Goal: Information Seeking & Learning: Check status

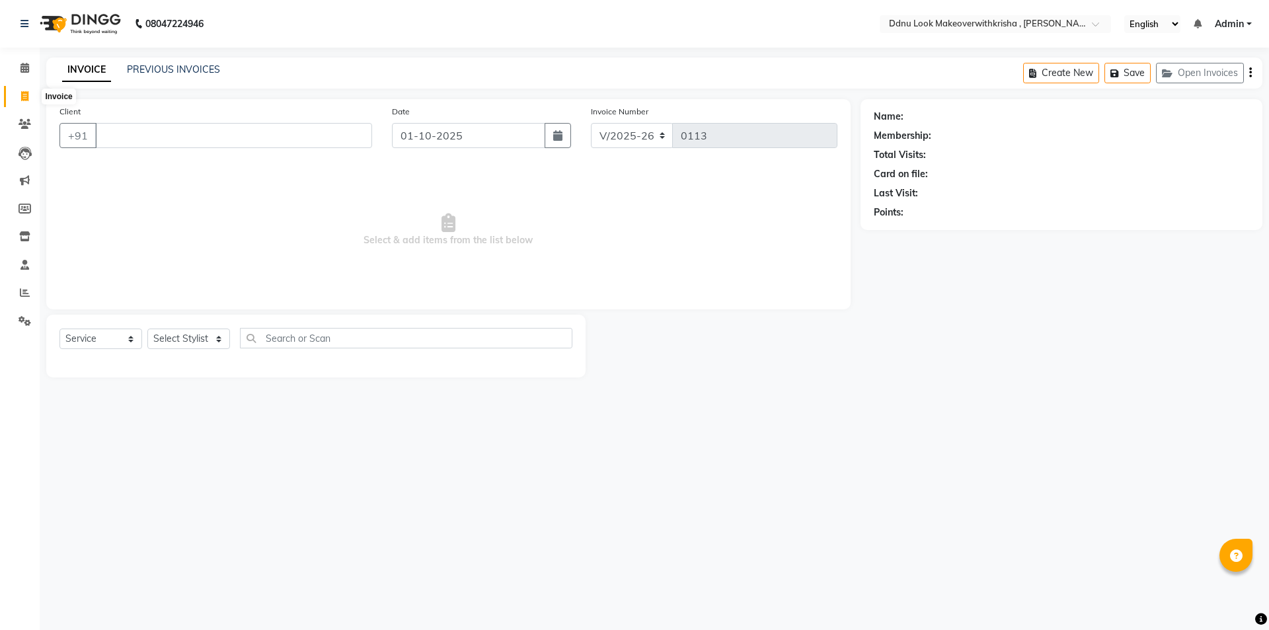
select select "538"
select select "service"
click at [24, 295] on icon at bounding box center [25, 293] width 10 height 10
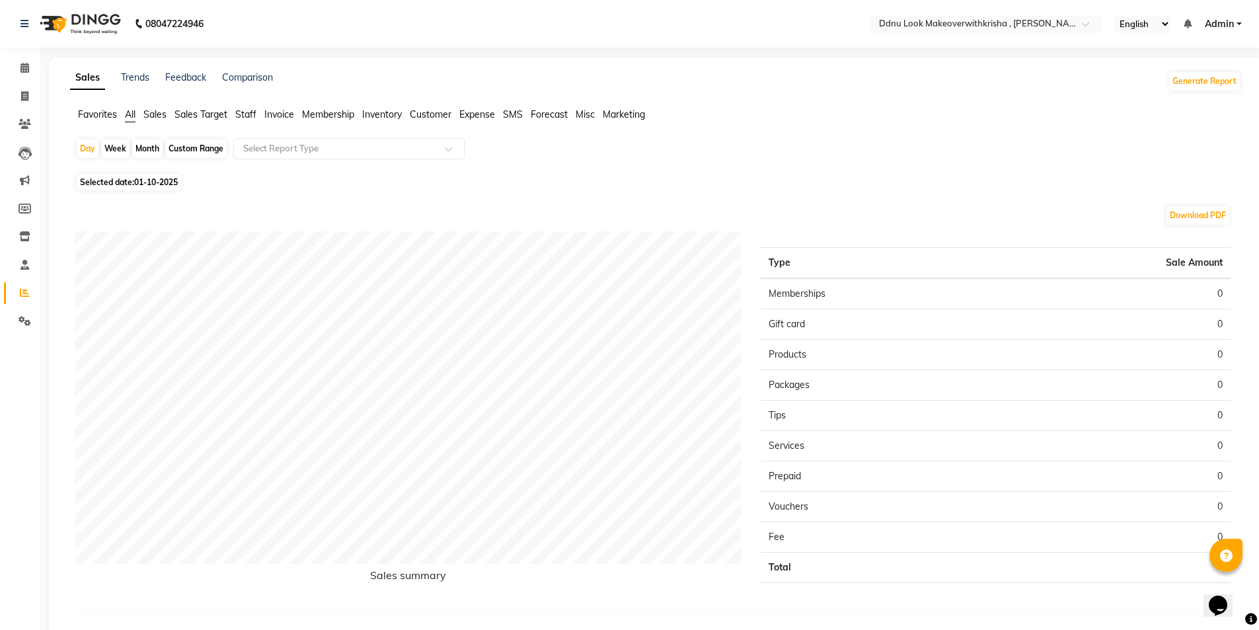
click at [214, 147] on div "Custom Range" at bounding box center [195, 148] width 61 height 19
select select "10"
select select "2025"
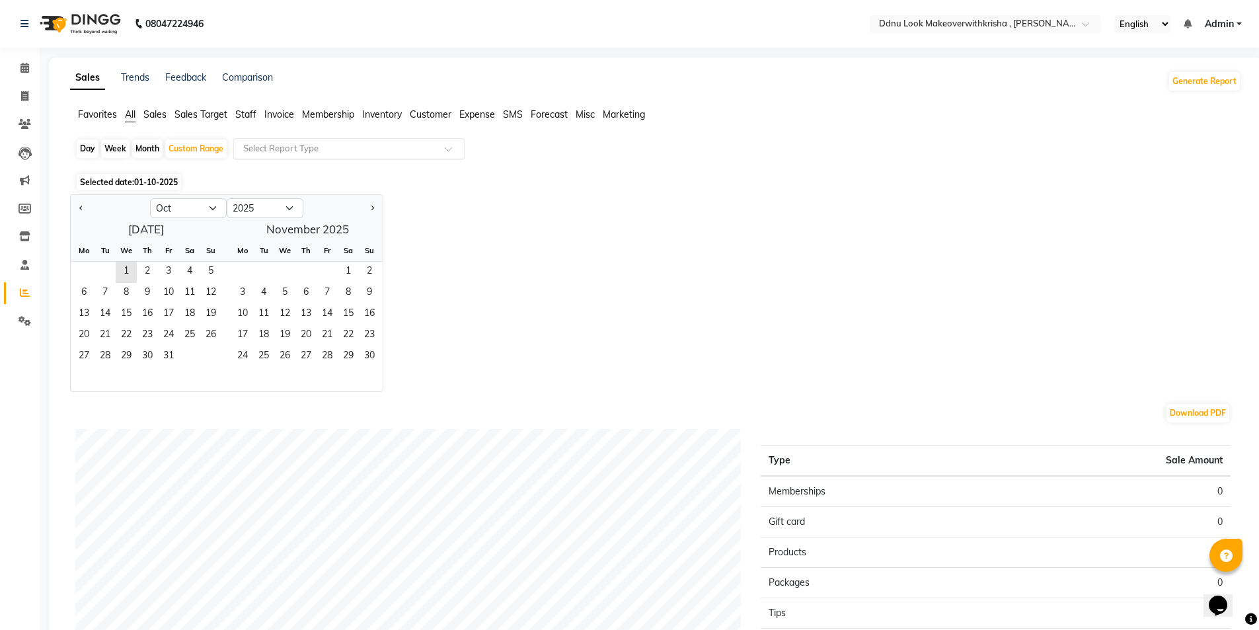
click at [276, 141] on div "Select Report Type" at bounding box center [348, 148] width 231 height 21
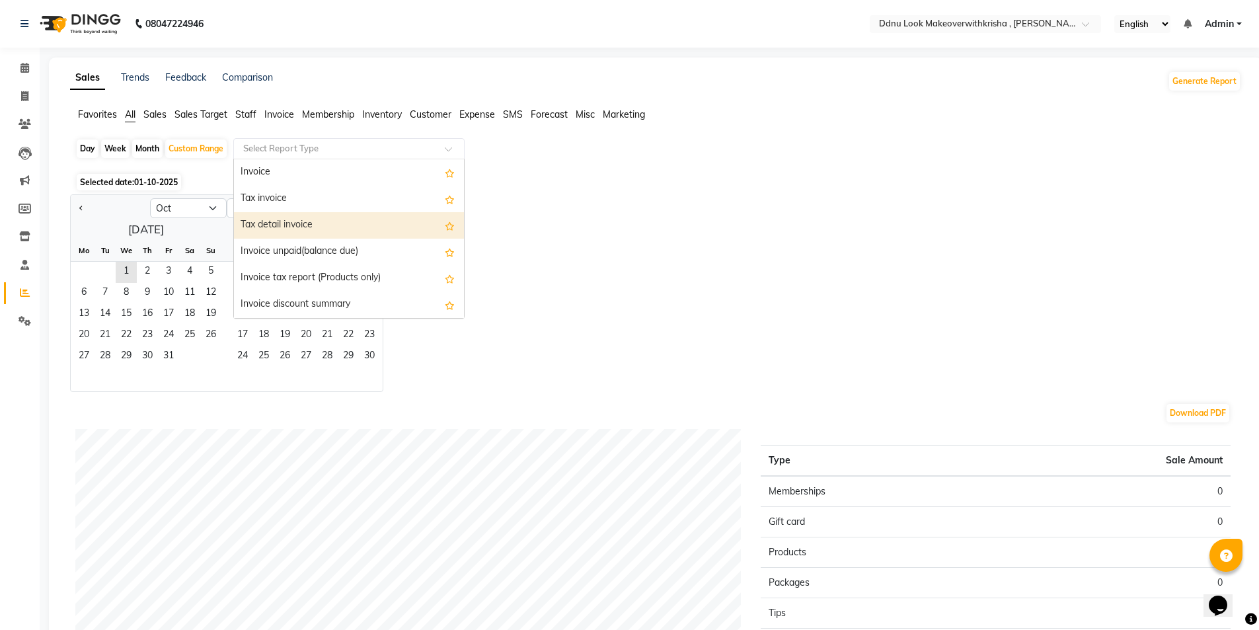
click at [303, 226] on div "Tax detail invoice" at bounding box center [349, 225] width 230 height 26
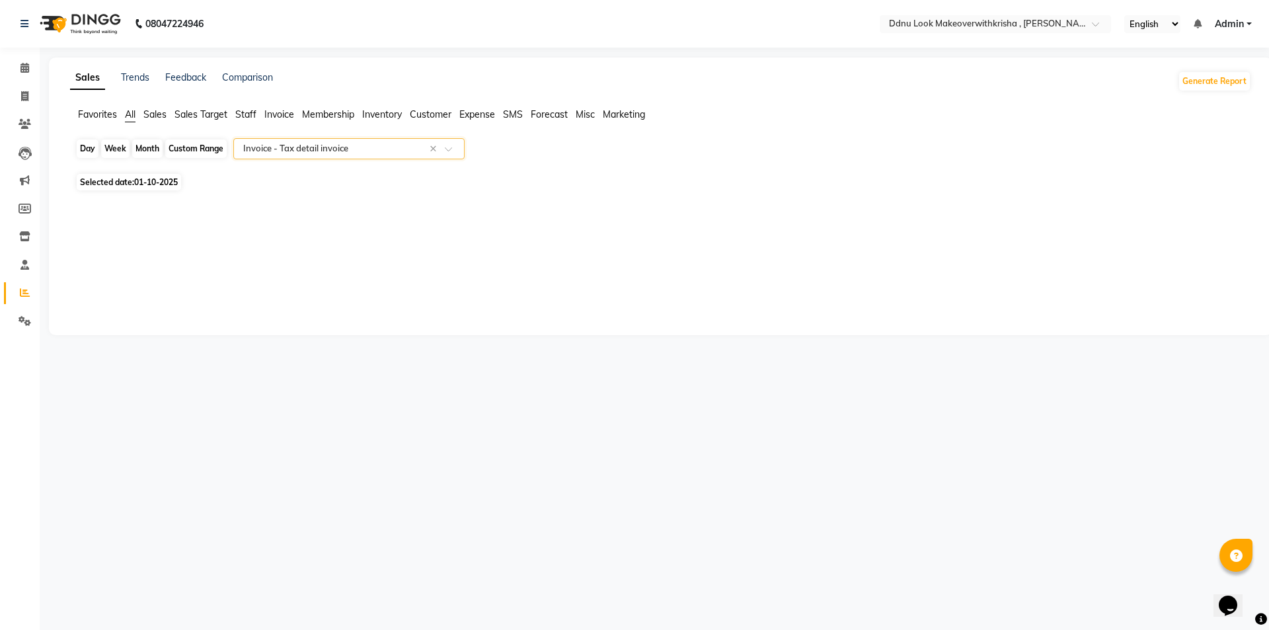
click at [187, 147] on div "Custom Range" at bounding box center [195, 148] width 61 height 19
select select "10"
select select "2025"
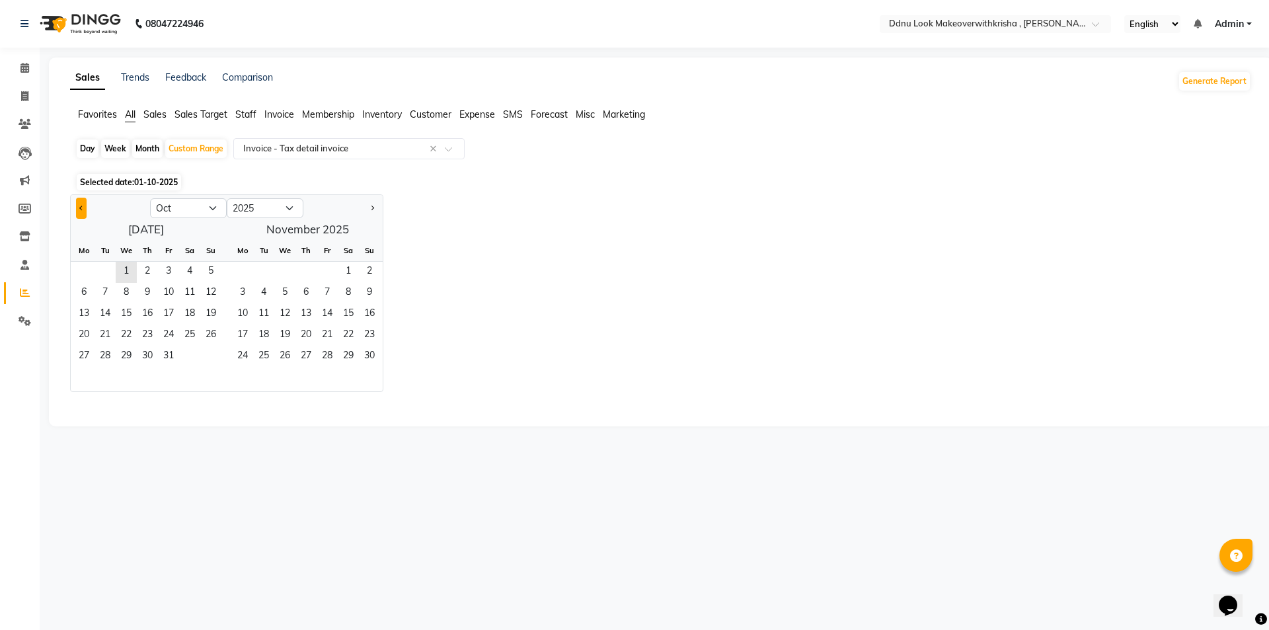
click at [79, 204] on button "Previous month" at bounding box center [81, 208] width 11 height 21
select select "9"
click at [86, 272] on span "1" at bounding box center [83, 272] width 21 height 21
click at [105, 355] on span "30" at bounding box center [105, 356] width 21 height 21
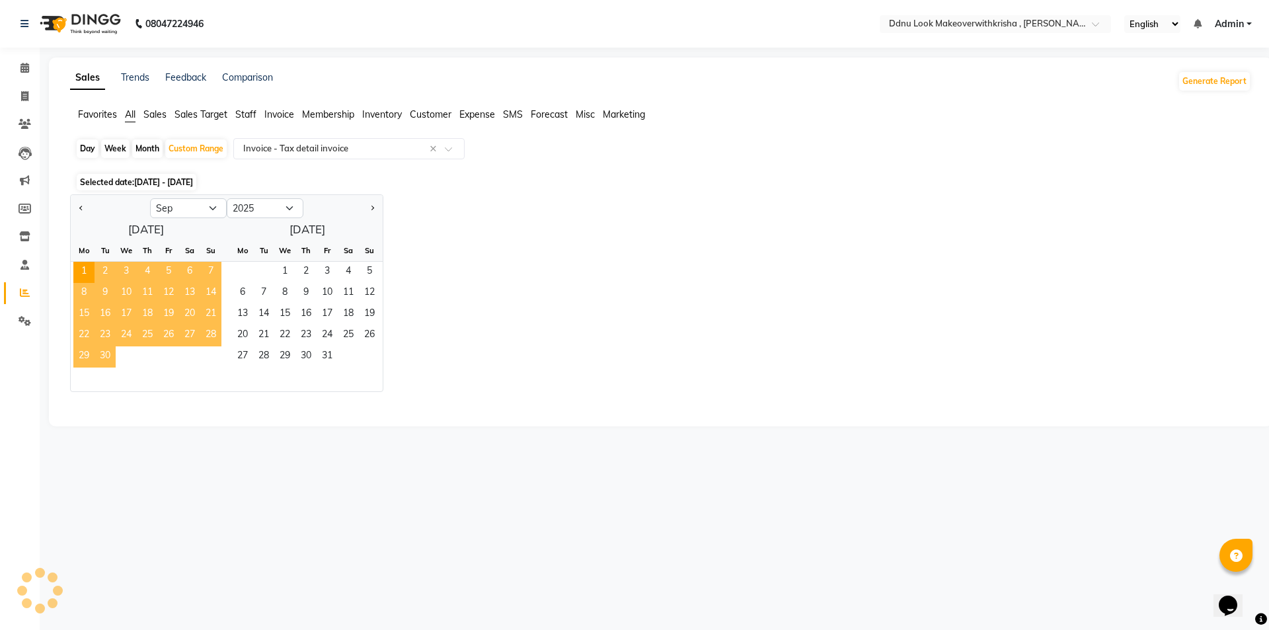
select select "full_report"
select select "csv"
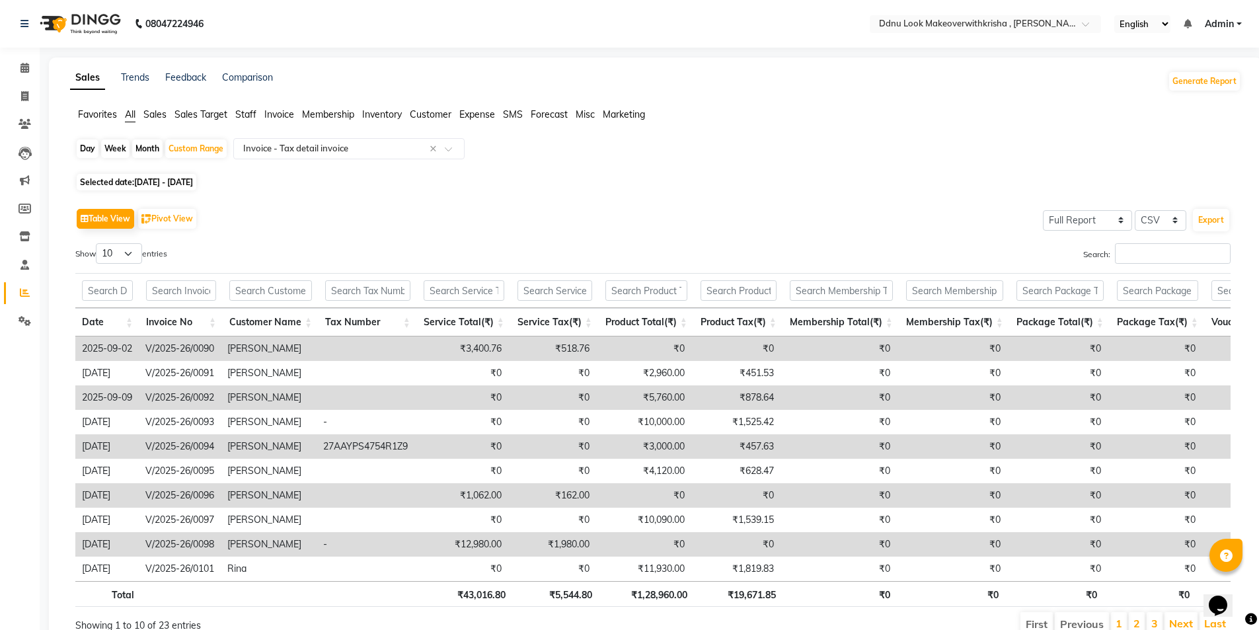
scroll to position [71, 0]
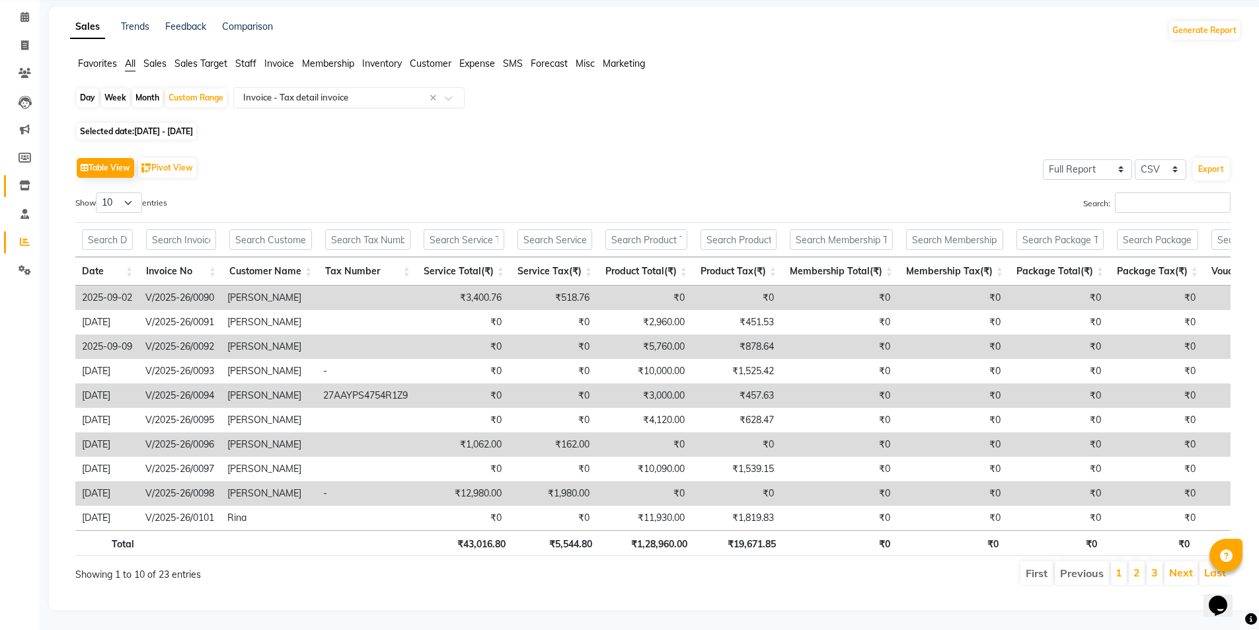
click at [28, 175] on link "Inventory" at bounding box center [20, 186] width 32 height 22
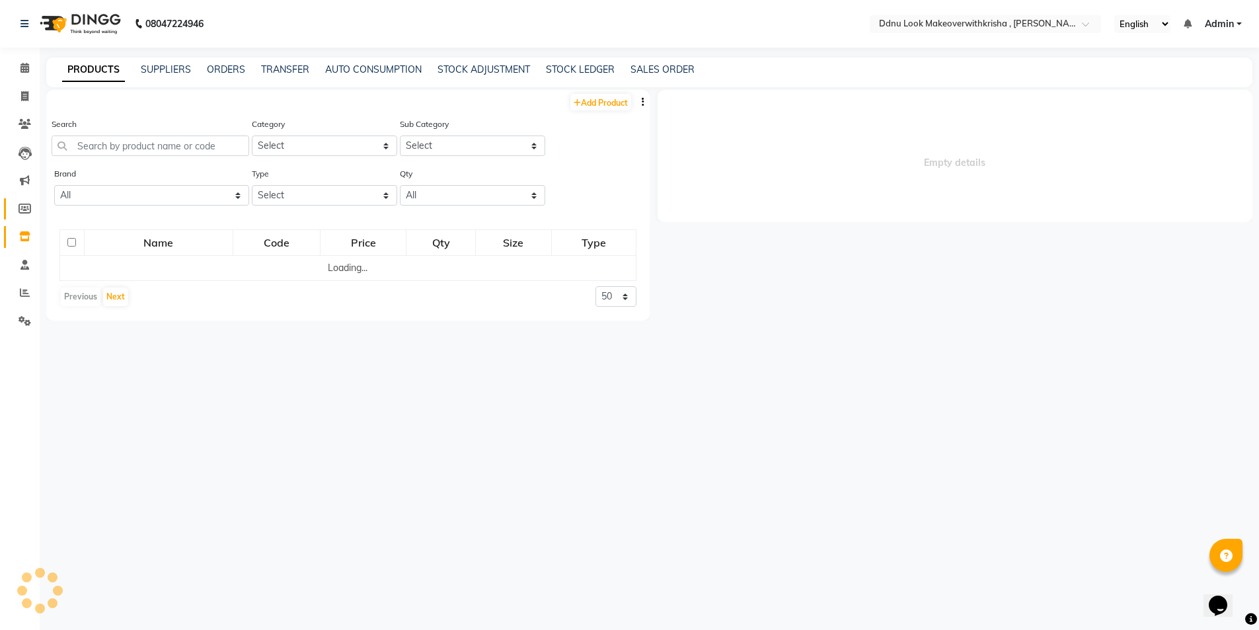
select select
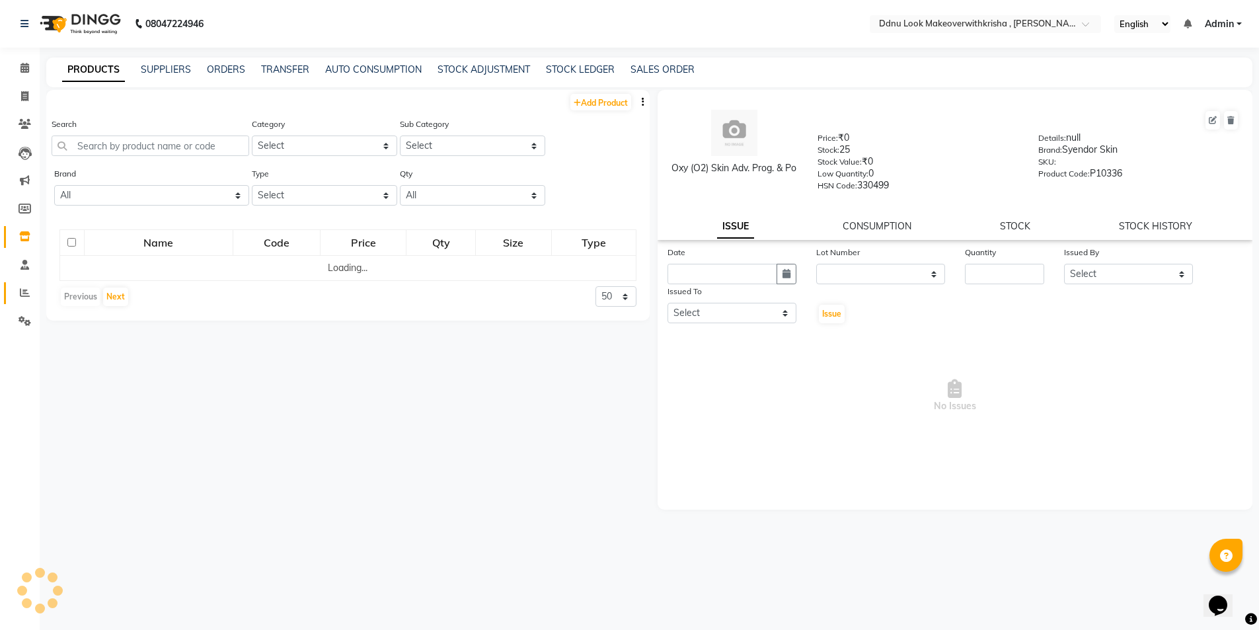
click at [21, 284] on link "Reports" at bounding box center [20, 293] width 32 height 22
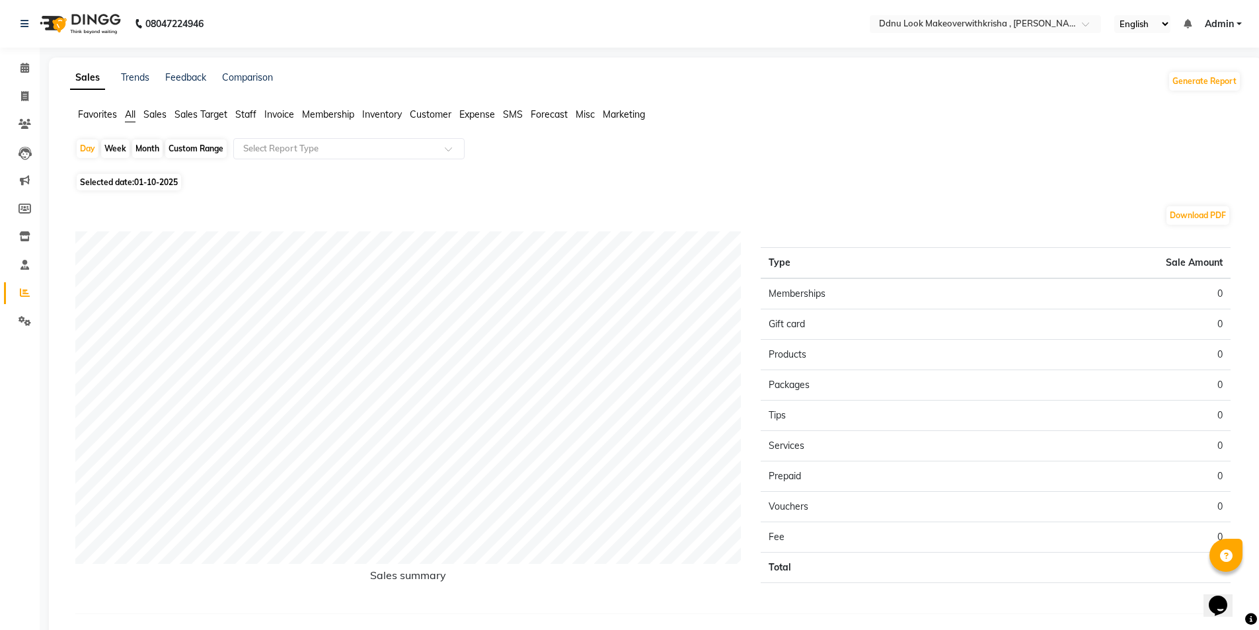
click at [189, 149] on div "Custom Range" at bounding box center [195, 148] width 61 height 19
select select "10"
select select "2025"
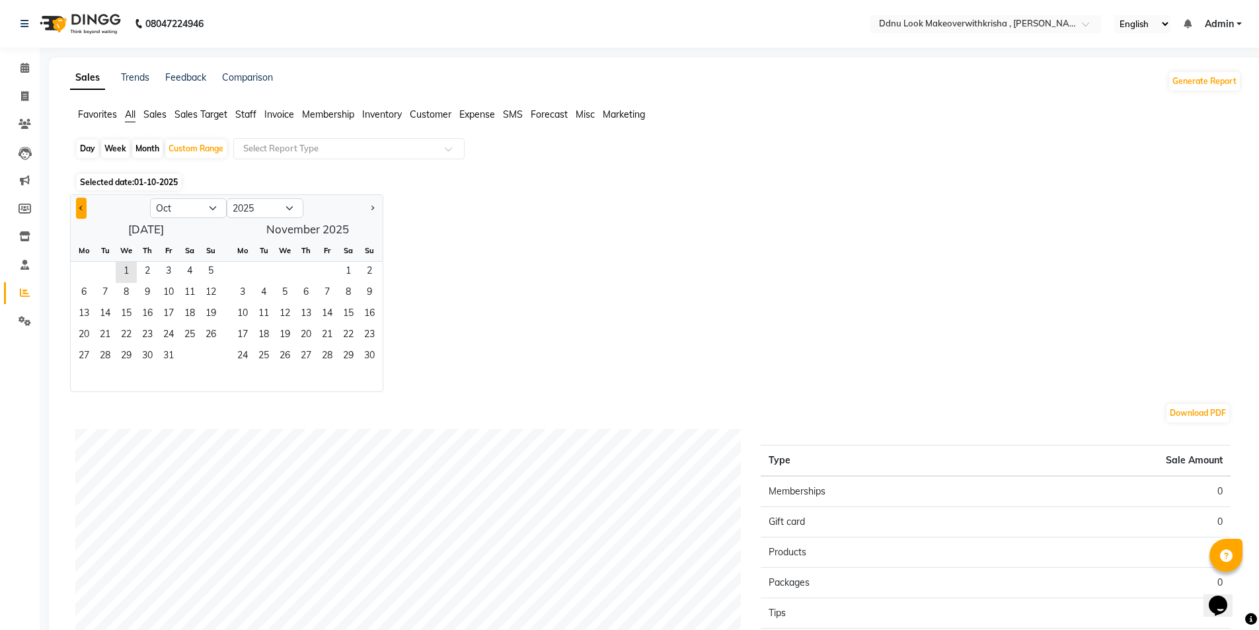
click at [81, 210] on button "Previous month" at bounding box center [81, 208] width 11 height 21
select select "9"
click at [81, 279] on span "1" at bounding box center [83, 272] width 21 height 21
click at [98, 358] on span "30" at bounding box center [105, 356] width 21 height 21
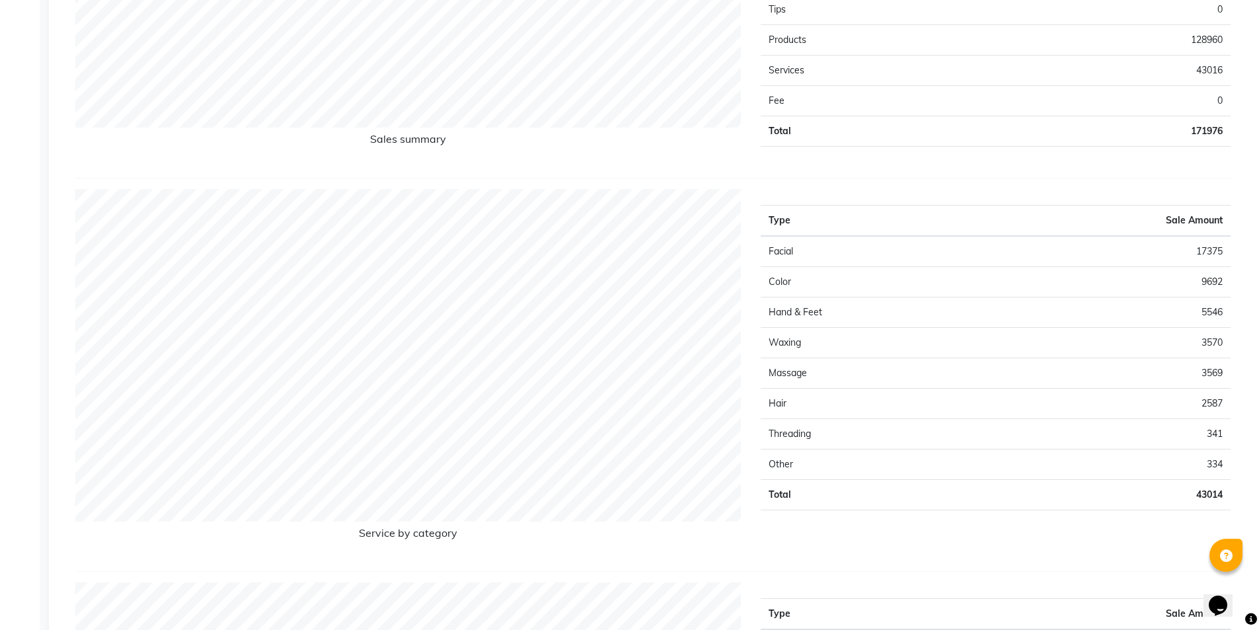
scroll to position [1664, 0]
